Goal: Check status

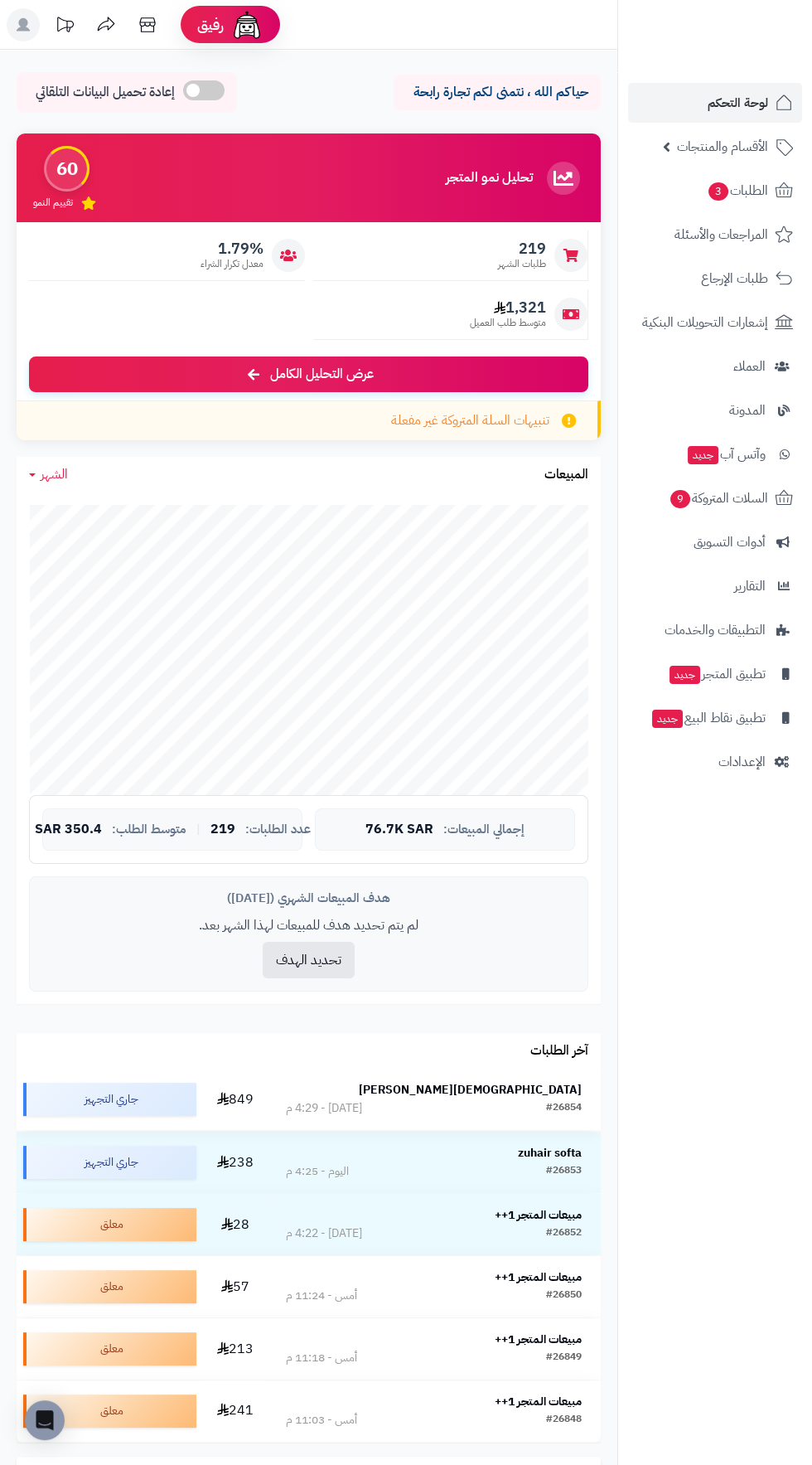
click at [543, 1081] on strong "[DEMOGRAPHIC_DATA][PERSON_NAME]" at bounding box center [470, 1090] width 223 height 18
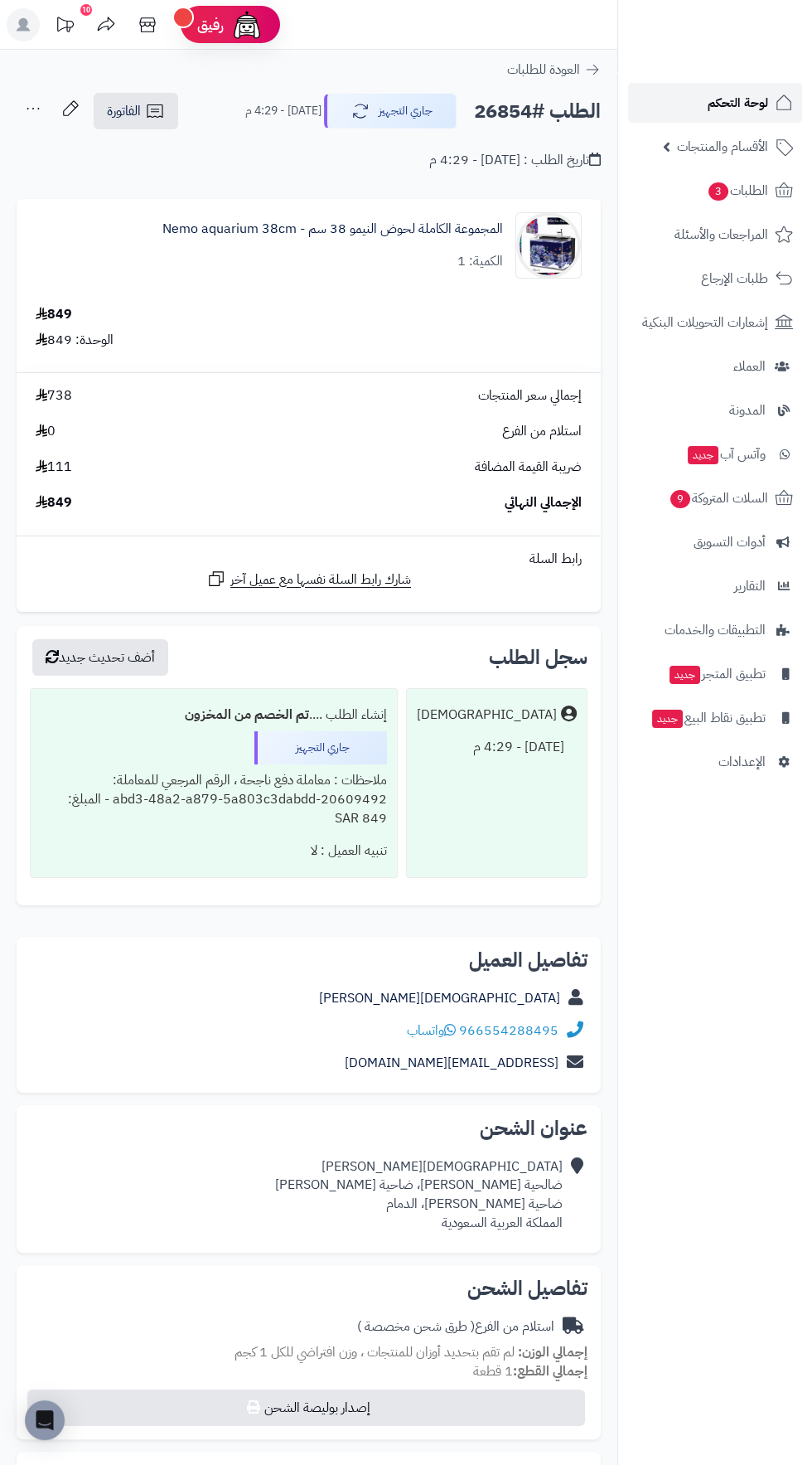
click at [743, 103] on span "لوحة التحكم" at bounding box center [738, 102] width 60 height 23
